Goal: Communication & Community: Answer question/provide support

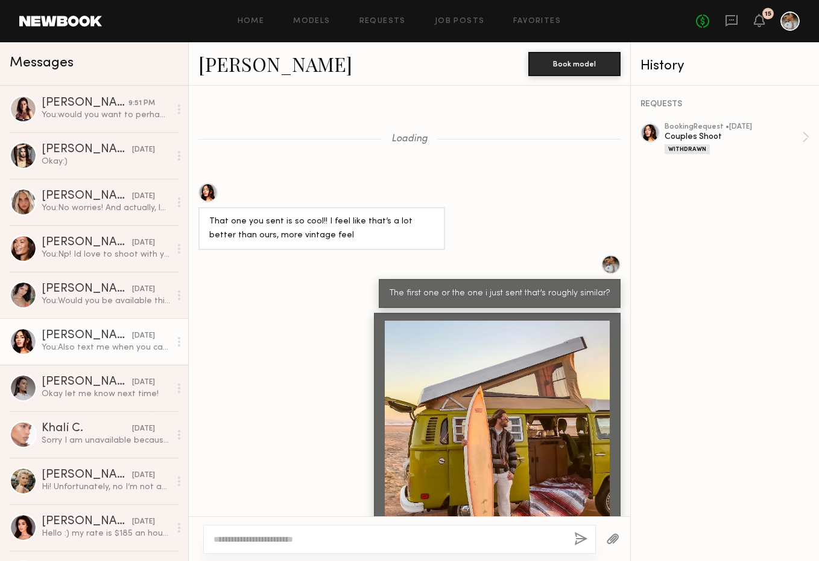
scroll to position [734, 0]
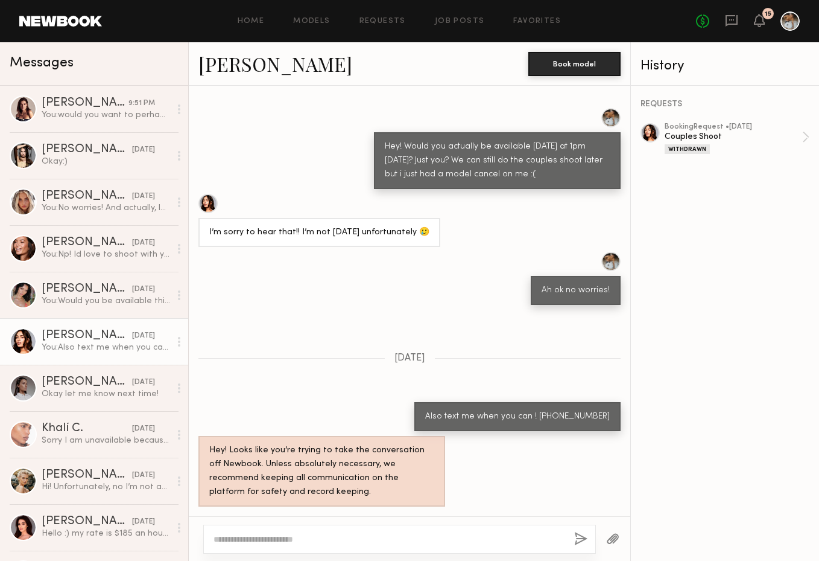
scroll to position [734, 0]
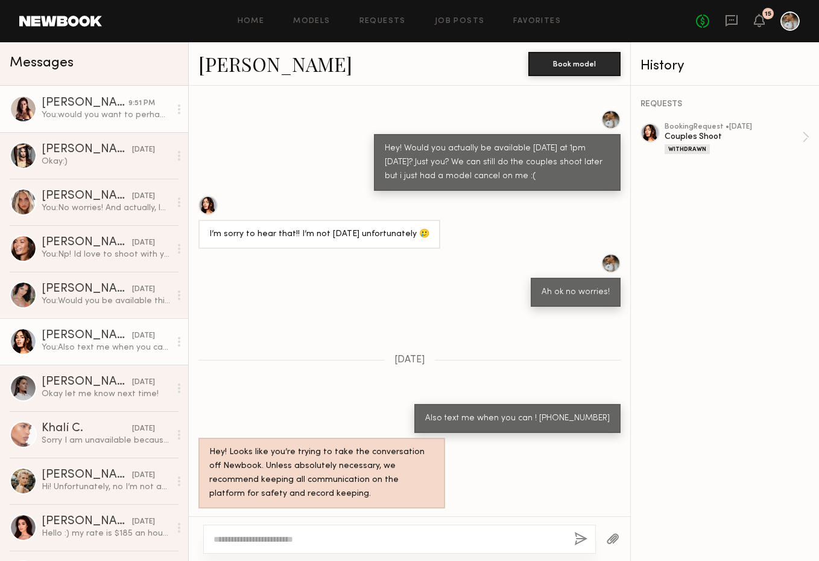
click at [101, 117] on div "You: would you want to perhaps do thursday? :) i wanted to do a pool shoot with…" at bounding box center [106, 114] width 129 height 11
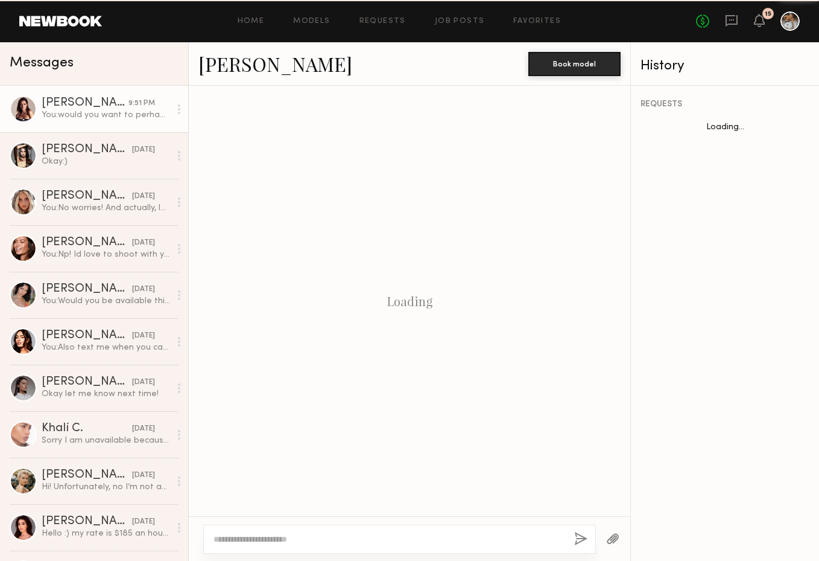
scroll to position [816, 0]
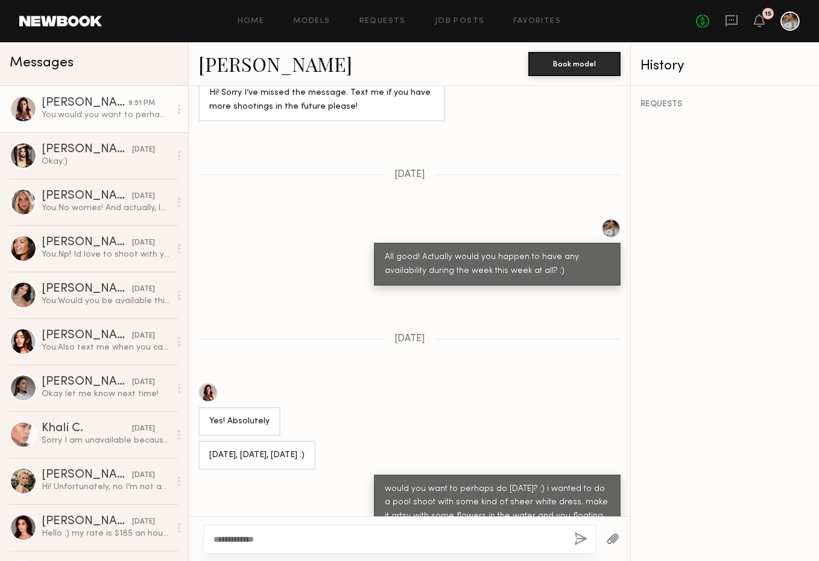
type textarea "**********"
click at [579, 542] on button "button" at bounding box center [580, 539] width 13 height 15
